Goal: Task Accomplishment & Management: Manage account settings

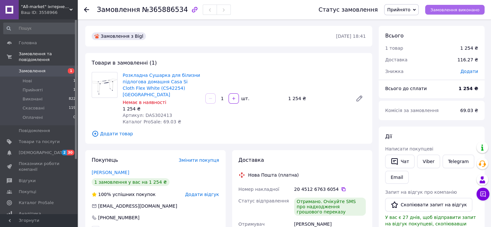
click at [447, 11] on span "Замовлення виконано" at bounding box center [454, 9] width 49 height 5
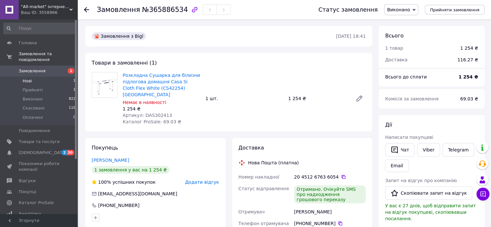
click at [28, 78] on span "Нові" at bounding box center [27, 81] width 9 height 6
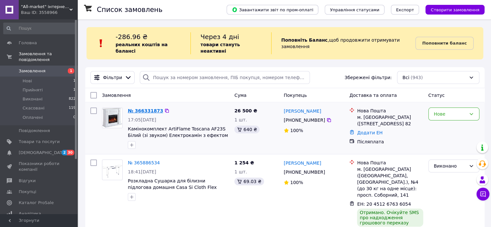
click at [148, 108] on link "№ 366331873" at bounding box center [145, 110] width 35 height 5
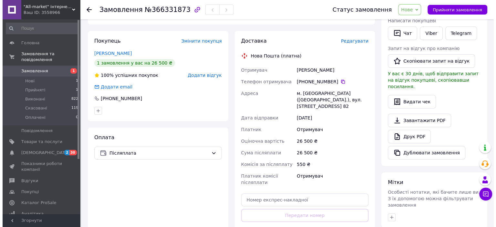
scroll to position [133, 0]
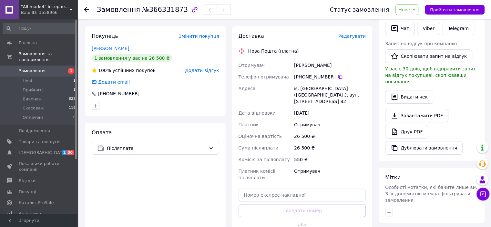
click at [355, 34] on span "Редагувати" at bounding box center [351, 36] width 27 height 5
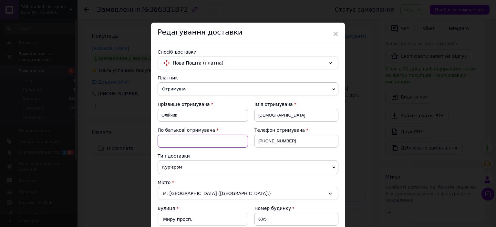
click at [173, 138] on input at bounding box center [203, 141] width 90 height 13
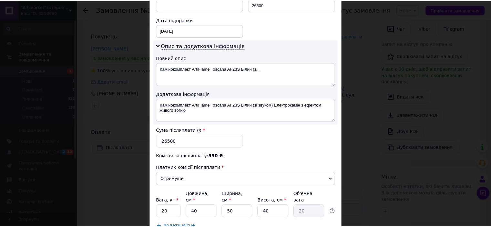
scroll to position [361, 0]
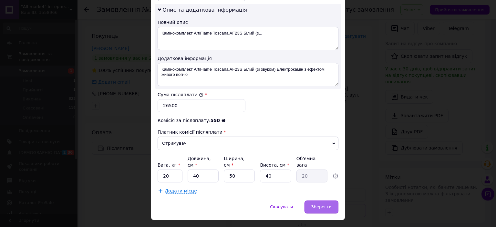
type input "Анатоліївна"
click at [325, 204] on span "Зберегти" at bounding box center [321, 206] width 20 height 5
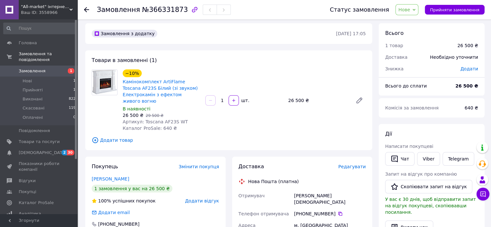
scroll to position [2, 0]
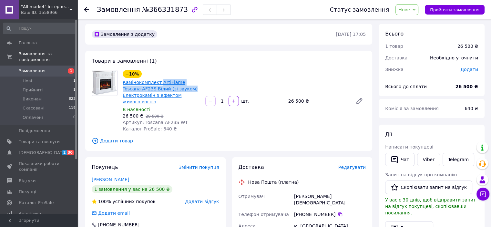
drag, startPoint x: 159, startPoint y: 79, endPoint x: 170, endPoint y: 92, distance: 17.4
click at [170, 92] on div "Камінокомплект ArtiFlame Toscana AF23S Білий (зі звуком) Електрокамін з ефектом…" at bounding box center [161, 91] width 79 height 27
copy link "ArtiFlame Toscana AF23S Білий (зі звуком)"
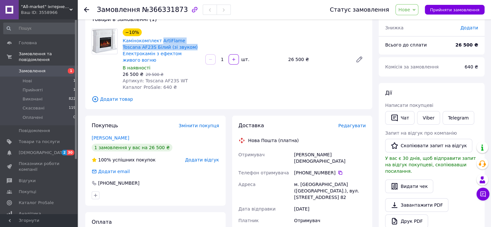
scroll to position [69, 0]
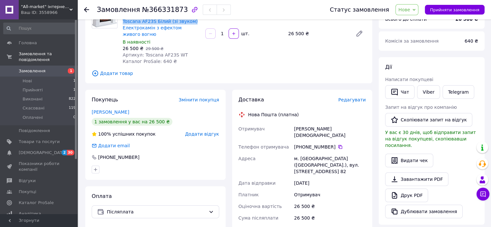
drag, startPoint x: 331, startPoint y: 134, endPoint x: 298, endPoint y: 133, distance: 33.0
click at [298, 144] on div "[PHONE_NUMBER]" at bounding box center [330, 147] width 72 height 6
copy div "380 96 832 52 45"
drag, startPoint x: 347, startPoint y: 123, endPoint x: 294, endPoint y: 122, distance: 52.6
click at [294, 123] on div "[PERSON_NAME][DEMOGRAPHIC_DATA]" at bounding box center [330, 132] width 74 height 18
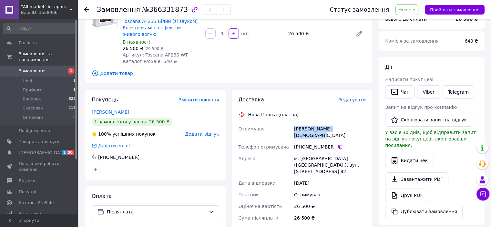
copy div "[PERSON_NAME][DEMOGRAPHIC_DATA]"
drag, startPoint x: 305, startPoint y: 159, endPoint x: 294, endPoint y: 148, distance: 16.0
click at [294, 153] on div "м. [GEOGRAPHIC_DATA] ([GEOGRAPHIC_DATA].), вул. [STREET_ADDRESS] 82" at bounding box center [330, 165] width 74 height 25
copy div "м. [GEOGRAPHIC_DATA] ([GEOGRAPHIC_DATA].), вул. [STREET_ADDRESS] 82"
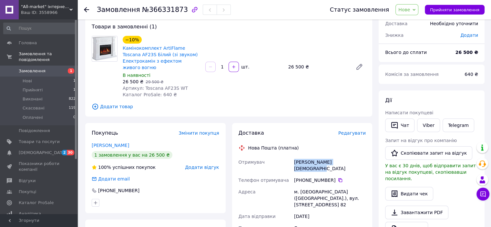
scroll to position [35, 0]
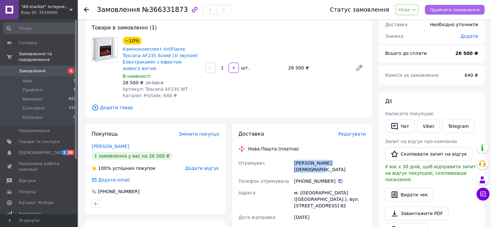
click at [463, 11] on span "Прийняти замовлення" at bounding box center [454, 9] width 49 height 5
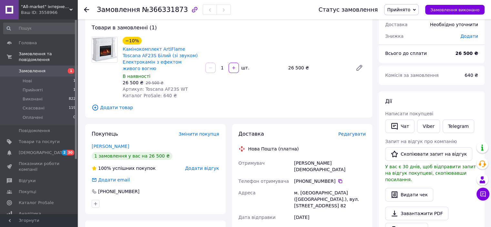
click at [84, 10] on use at bounding box center [86, 9] width 5 height 5
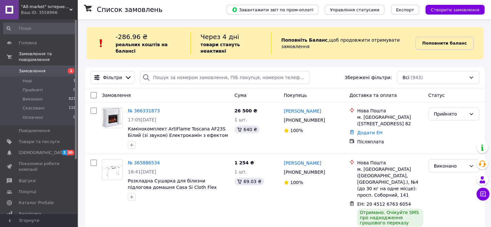
click at [448, 41] on b "Поповнити баланс" at bounding box center [444, 43] width 45 height 5
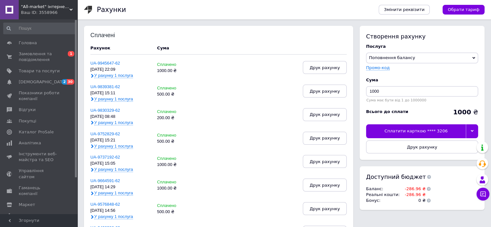
click at [409, 131] on div "Сплатити карткою **** 3206" at bounding box center [416, 131] width 100 height 14
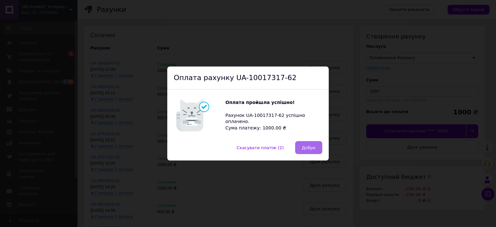
click at [307, 148] on span "Добре" at bounding box center [309, 147] width 14 height 5
